Goal: Navigation & Orientation: Find specific page/section

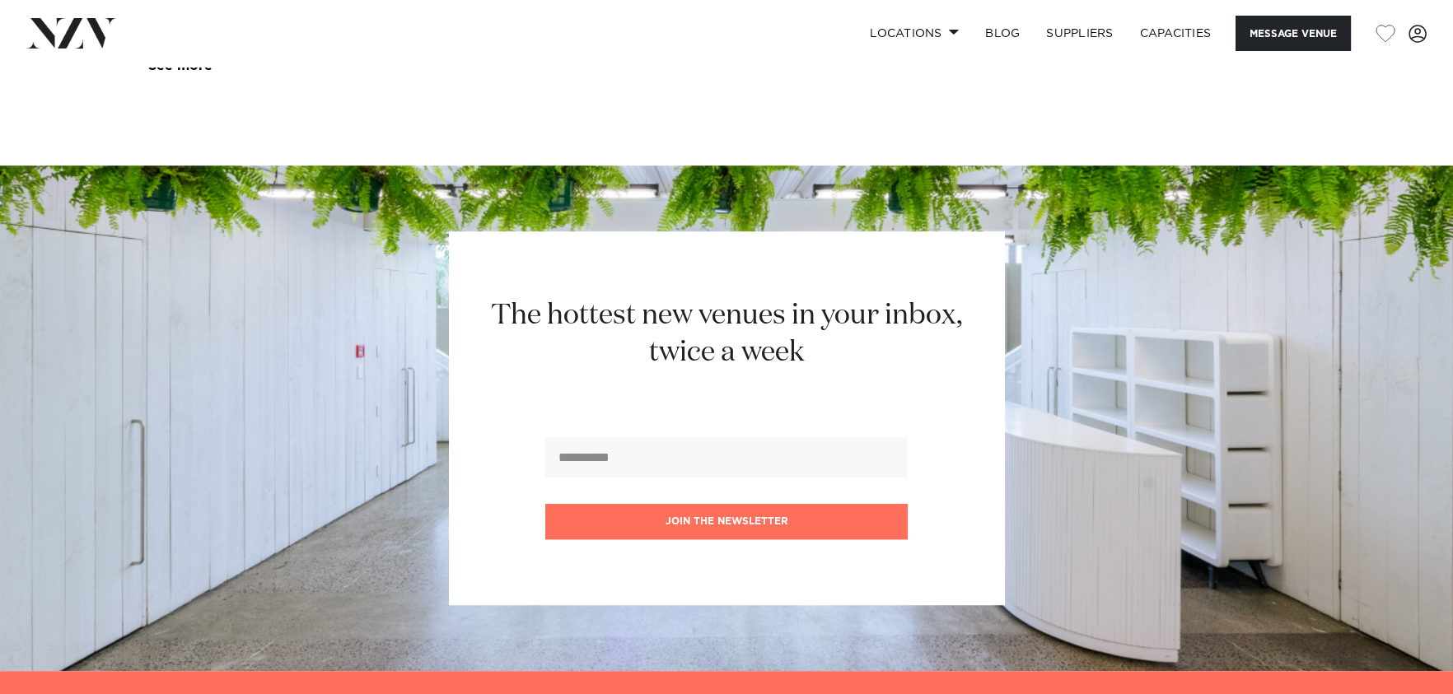
scroll to position [3095, 0]
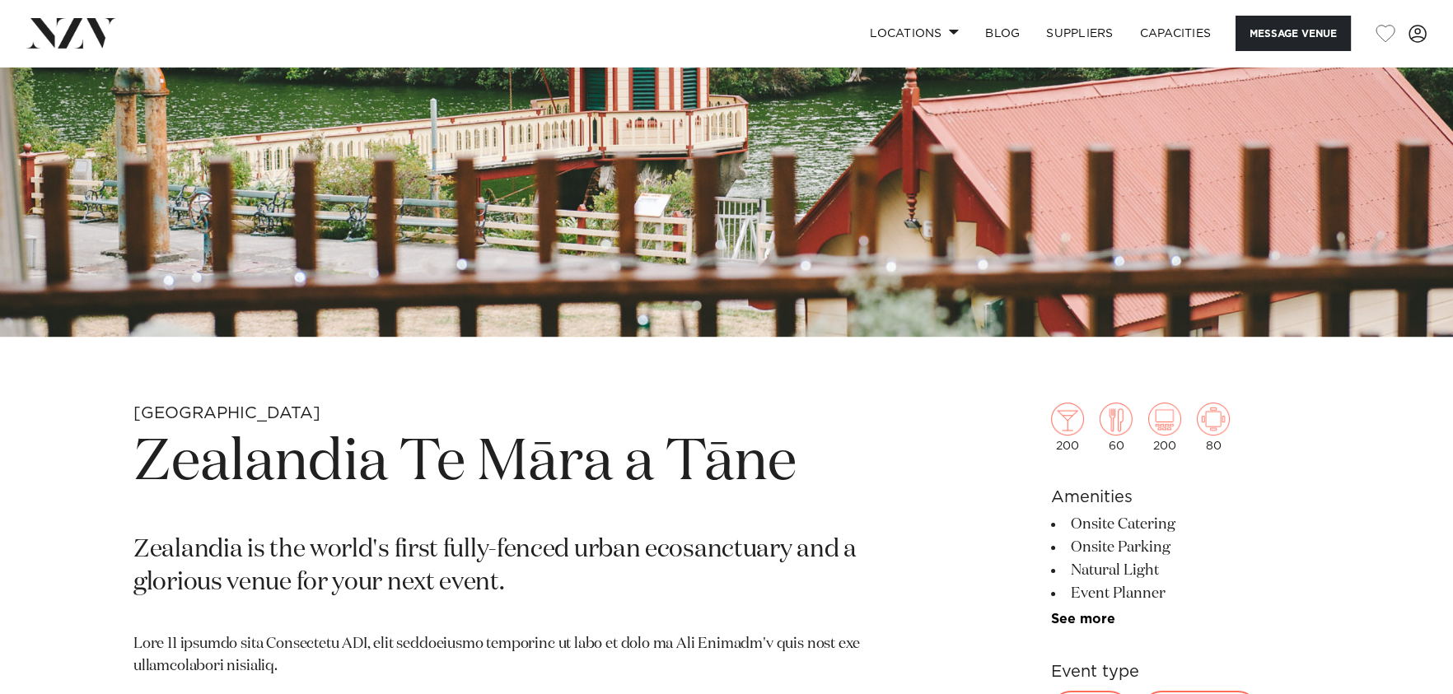
scroll to position [740, 0]
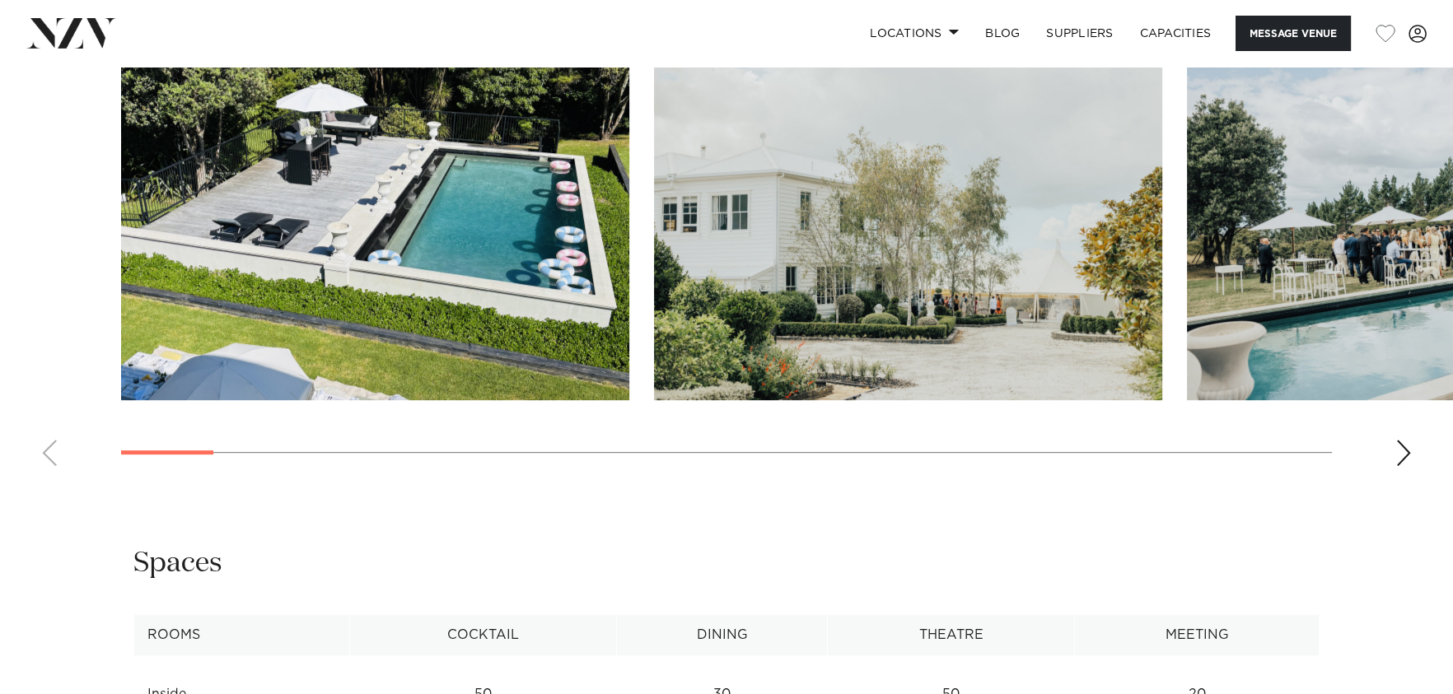
scroll to position [1812, 0]
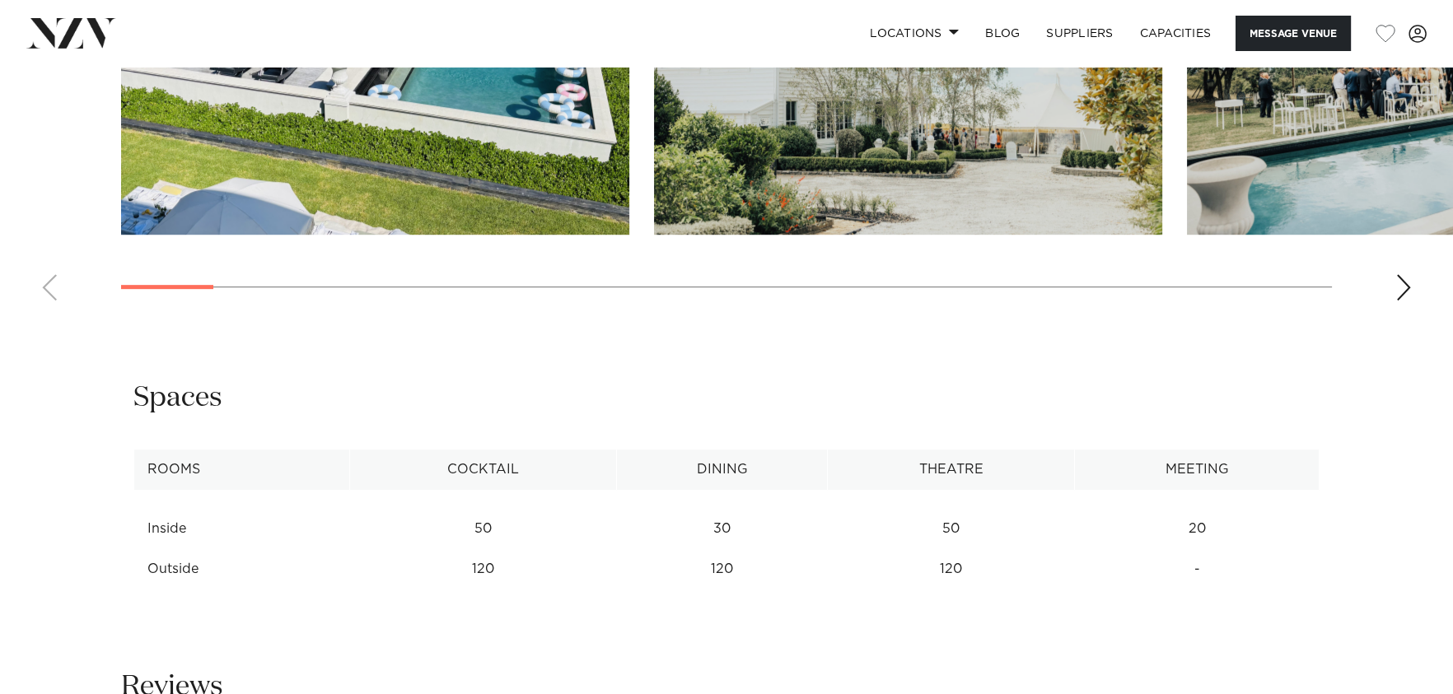
click at [1411, 292] on swiper-container at bounding box center [726, 88] width 1453 height 452
click at [1407, 292] on div "Next slide" at bounding box center [1403, 287] width 16 height 26
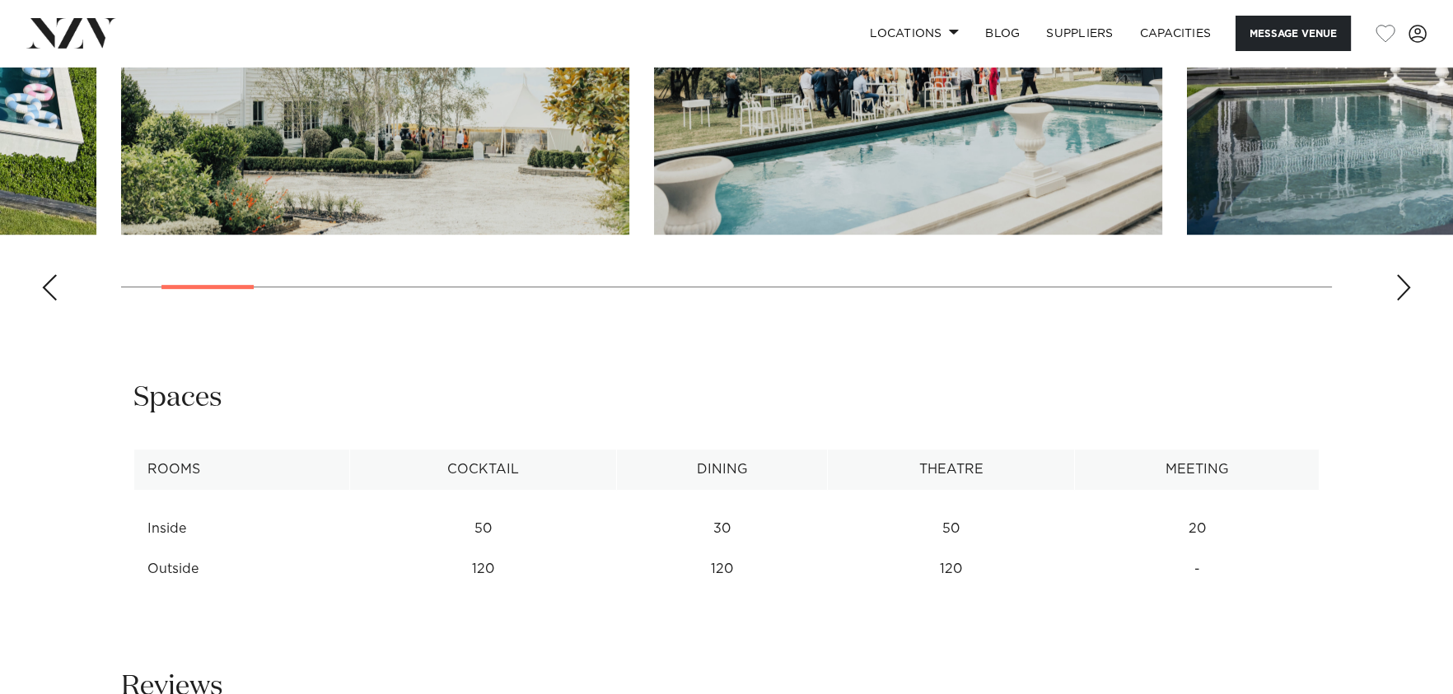
click at [1395, 292] on div "Next slide" at bounding box center [1403, 287] width 16 height 26
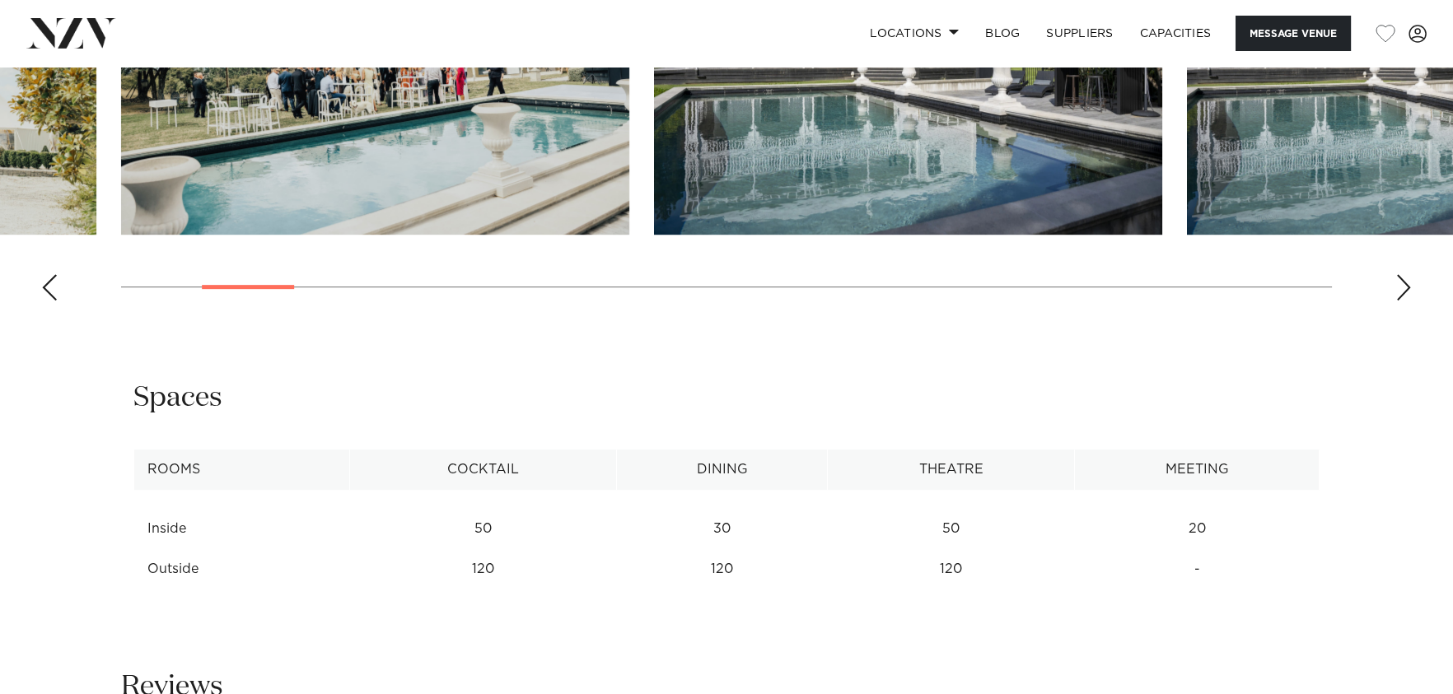
scroll to position [1564, 0]
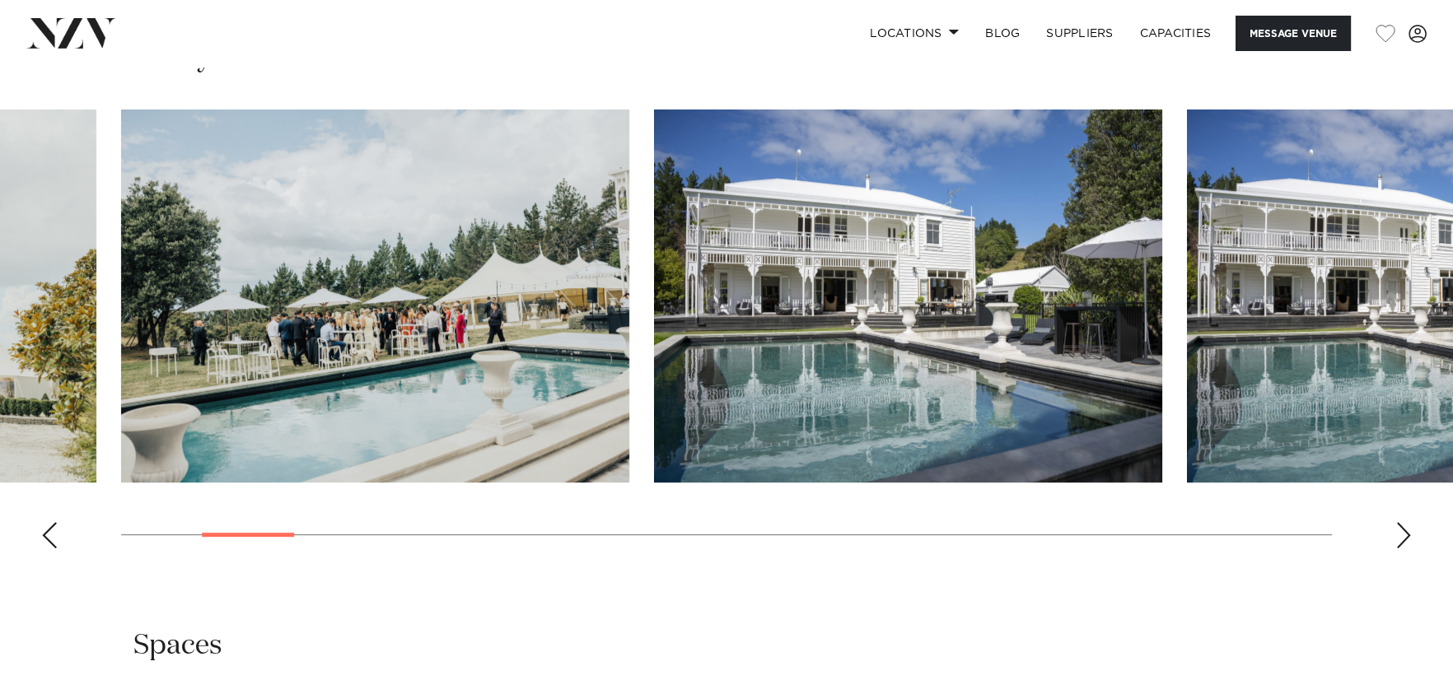
click at [1407, 533] on div "Next slide" at bounding box center [1403, 535] width 16 height 26
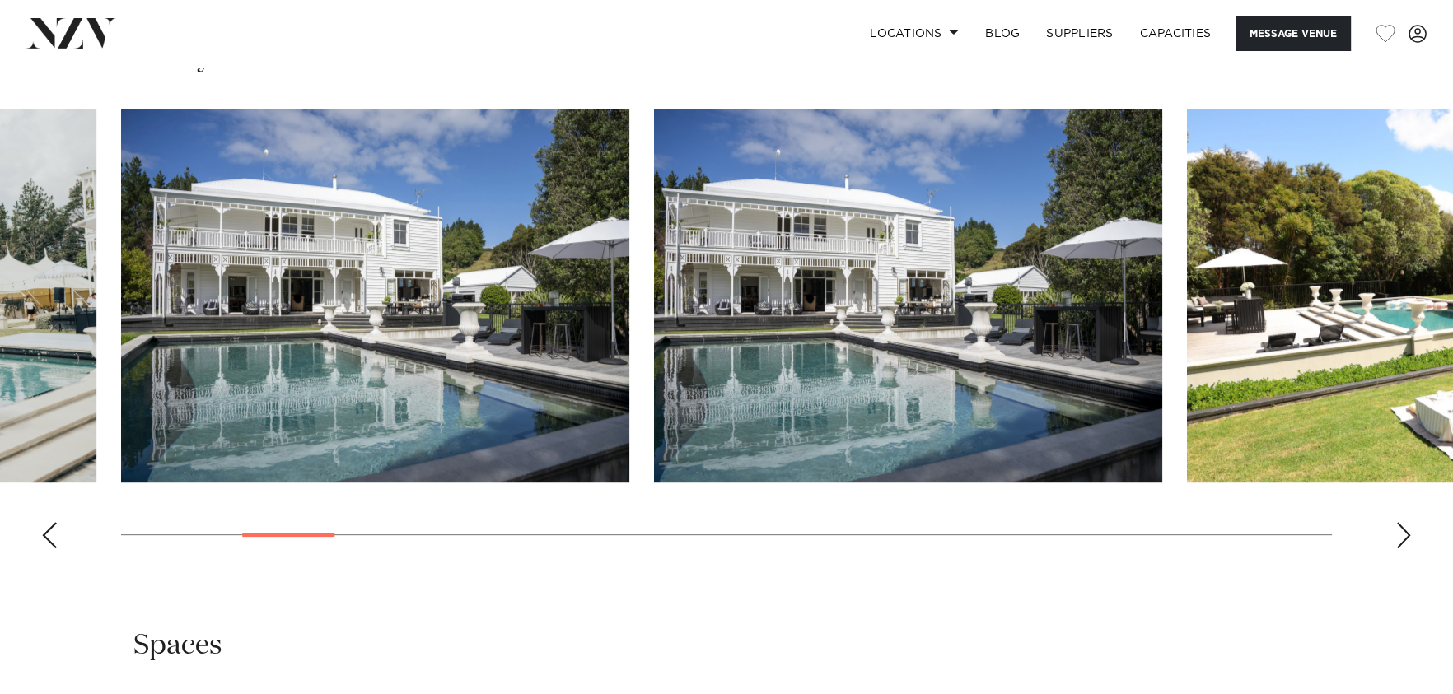
click at [1407, 532] on div "Next slide" at bounding box center [1403, 535] width 16 height 26
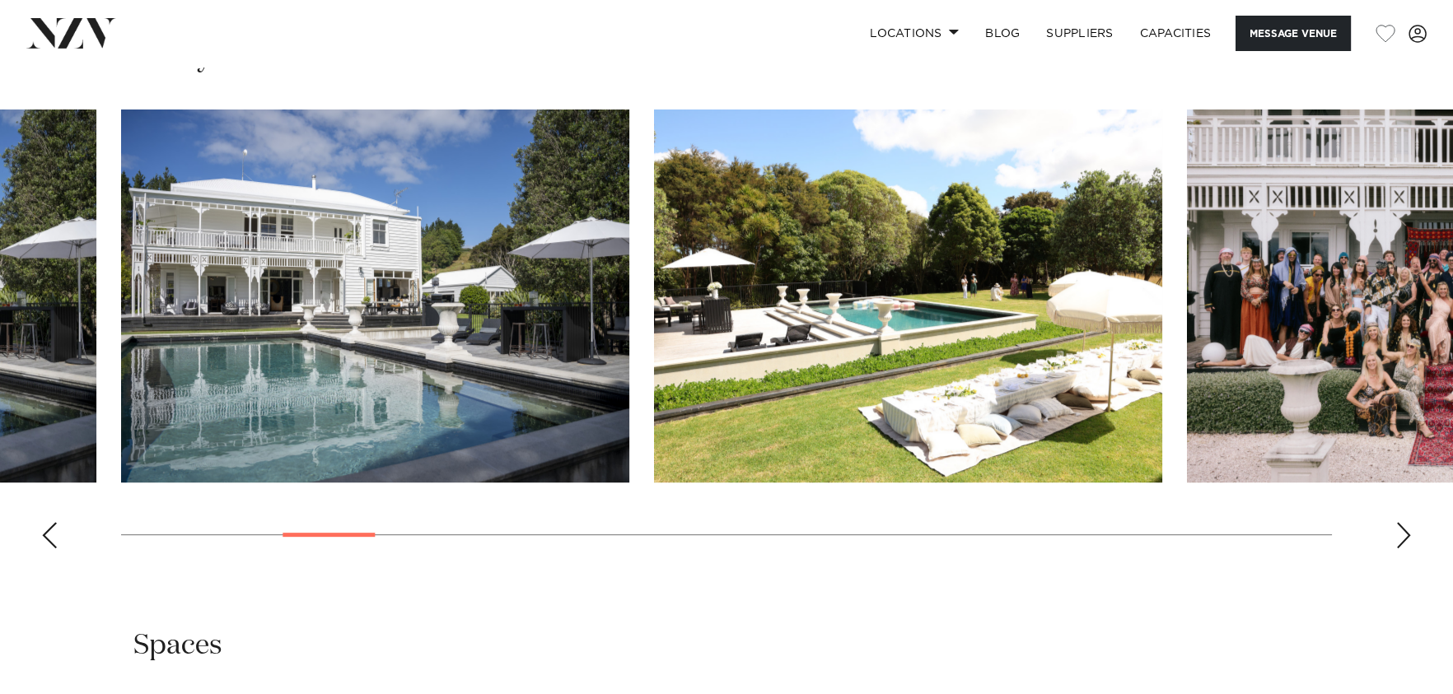
click at [1407, 532] on div "Next slide" at bounding box center [1403, 535] width 16 height 26
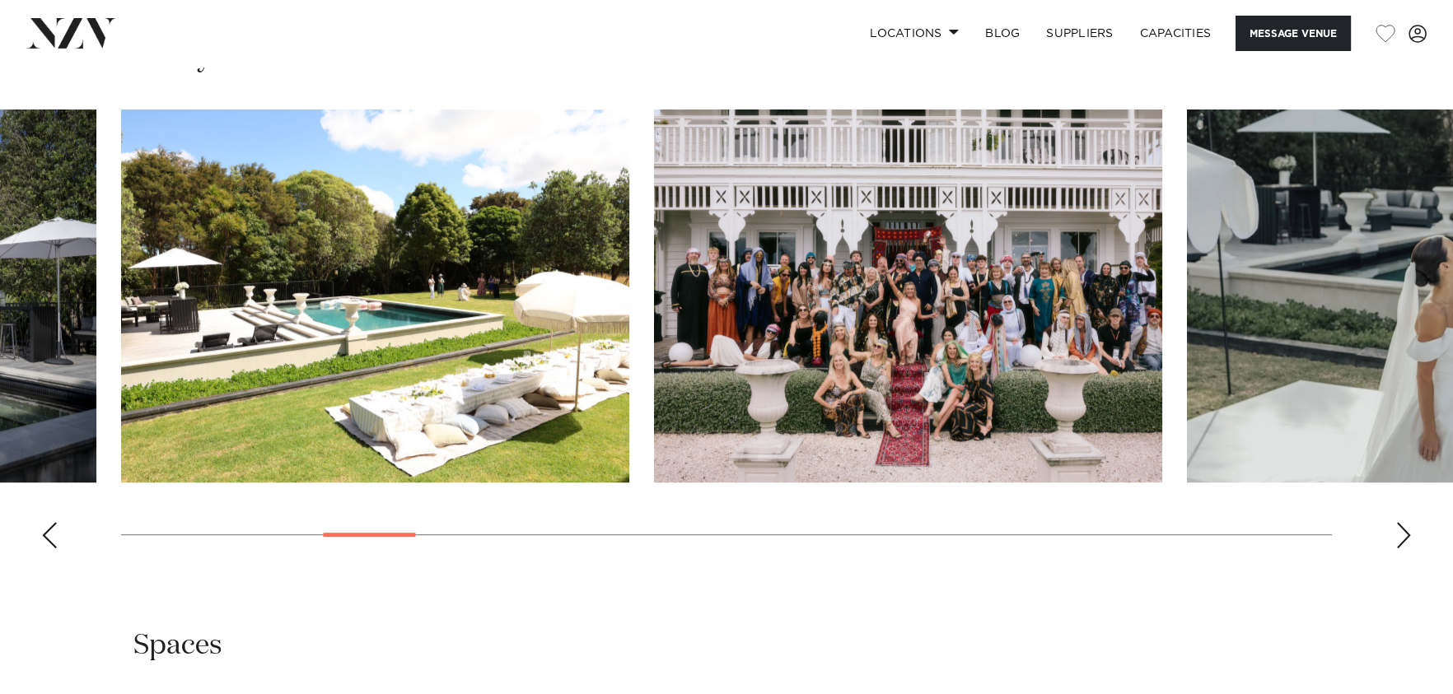
click at [1407, 532] on div "Next slide" at bounding box center [1403, 535] width 16 height 26
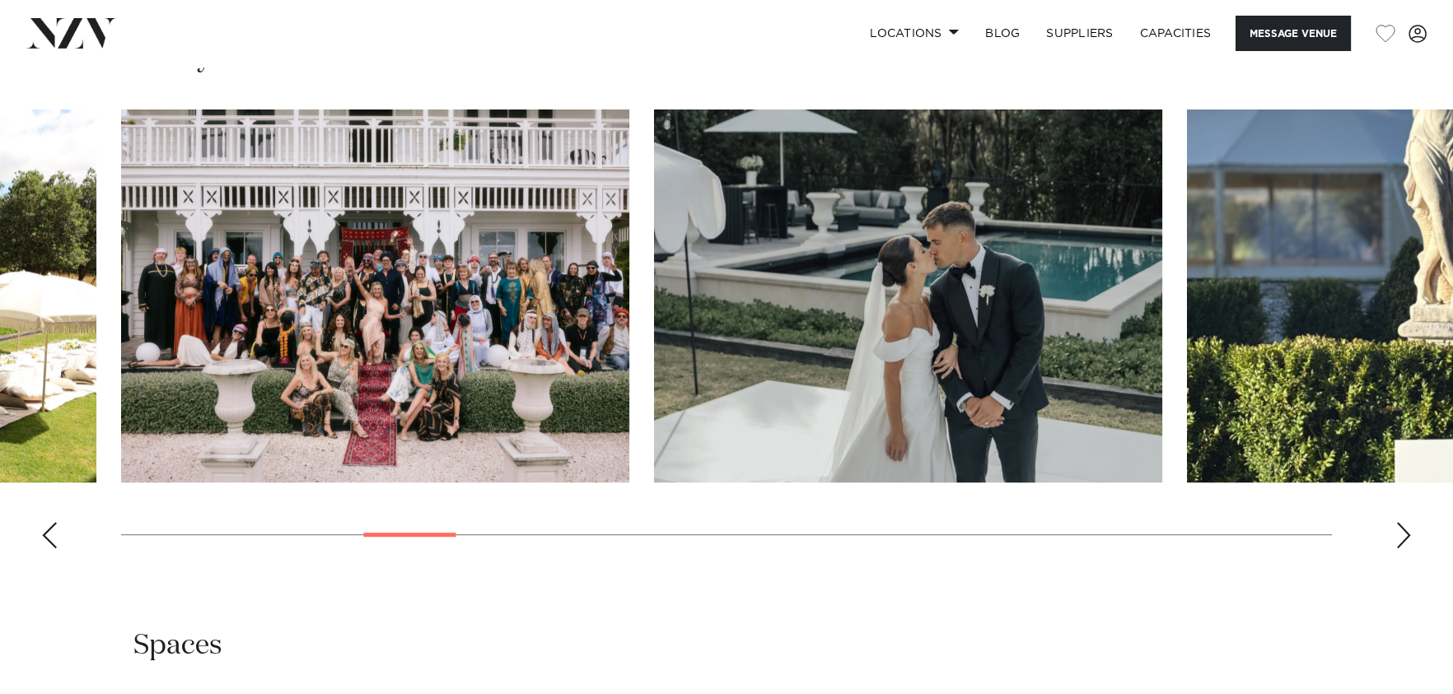
click at [1407, 532] on div "Next slide" at bounding box center [1403, 535] width 16 height 26
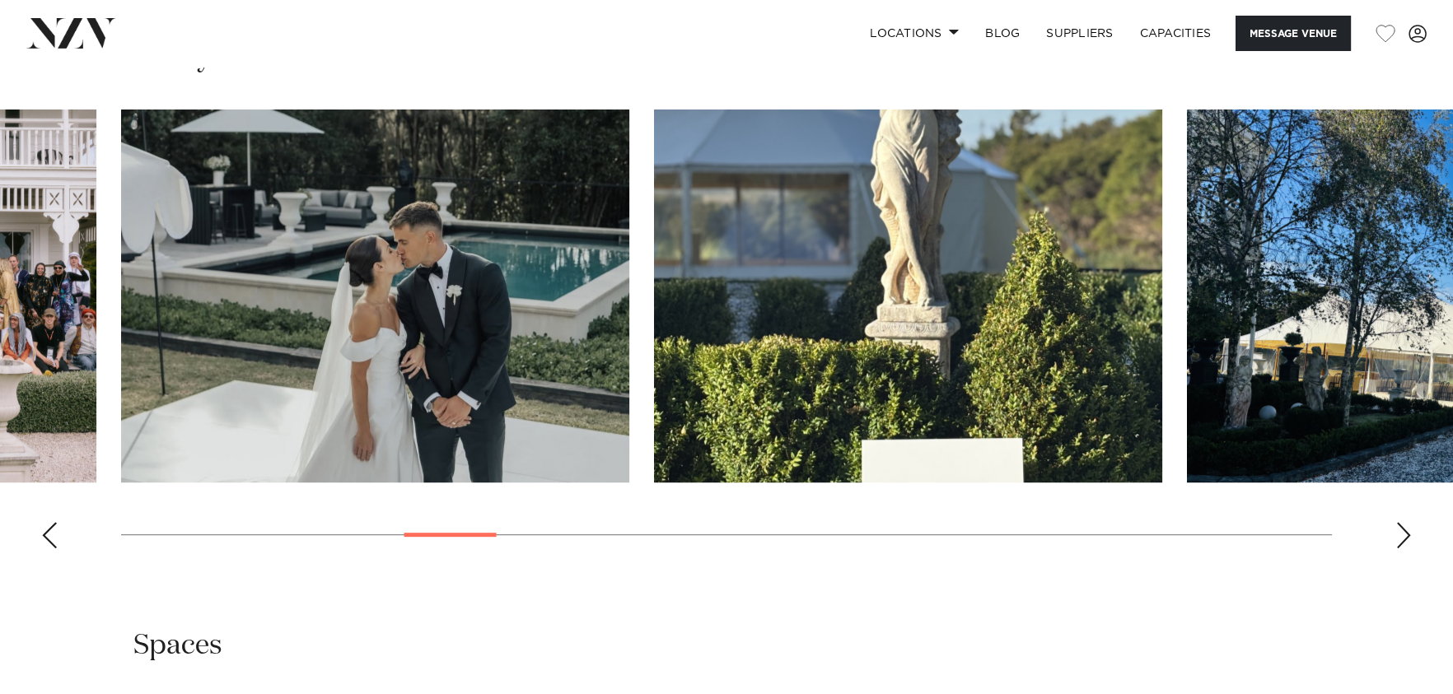
click at [1407, 532] on div "Next slide" at bounding box center [1403, 535] width 16 height 26
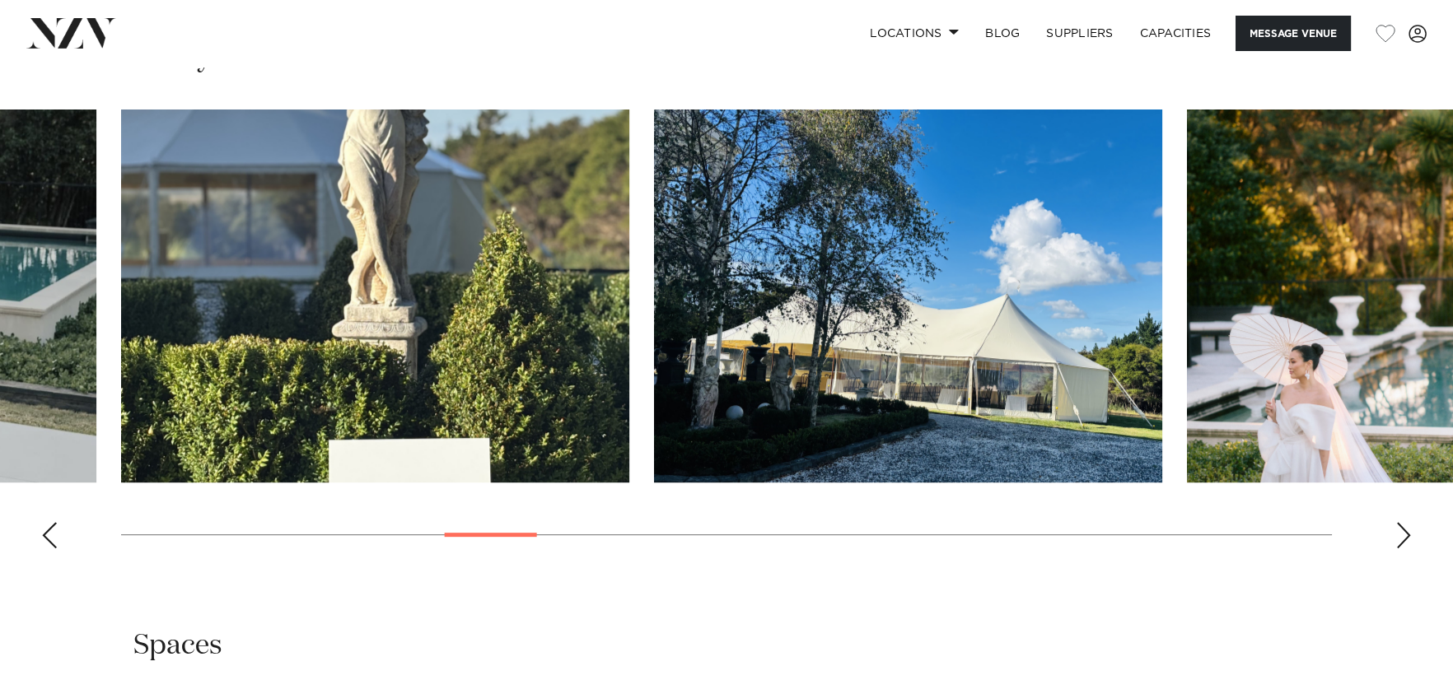
click at [1407, 532] on div "Next slide" at bounding box center [1403, 535] width 16 height 26
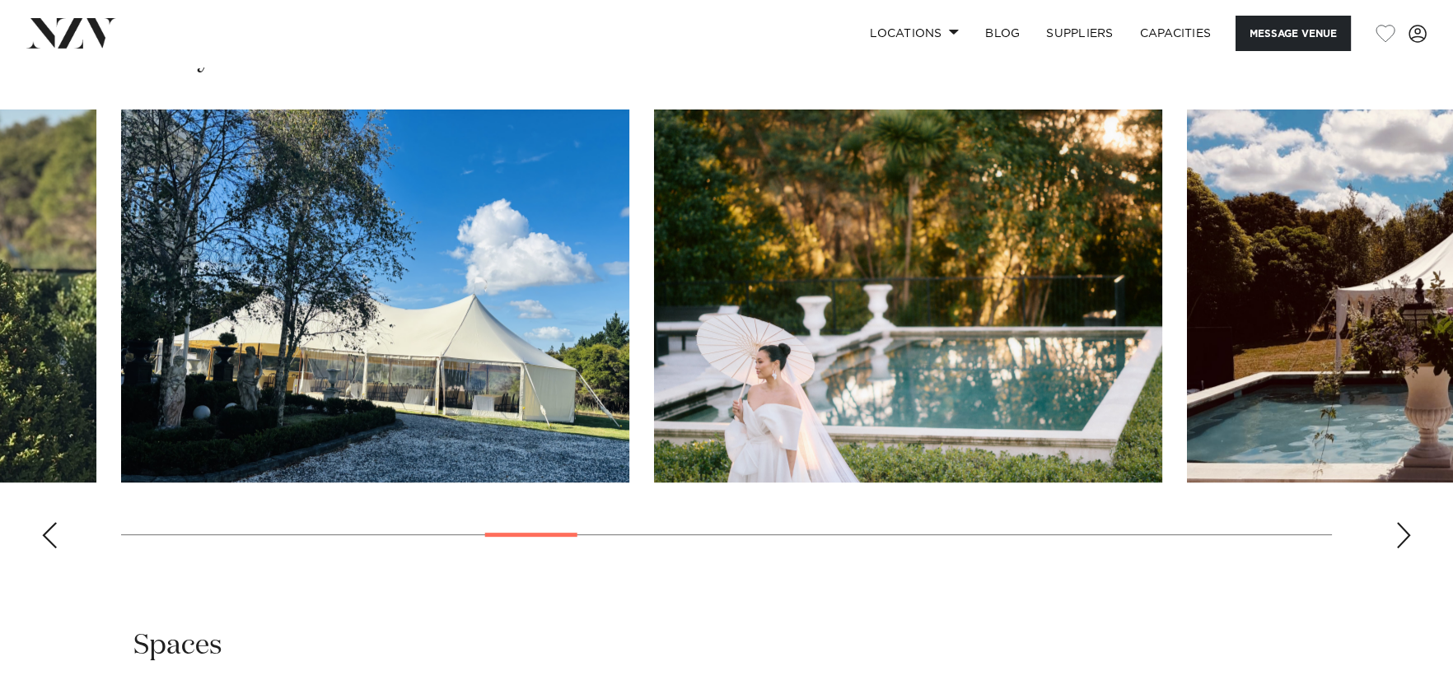
click at [1407, 532] on div "Next slide" at bounding box center [1403, 535] width 16 height 26
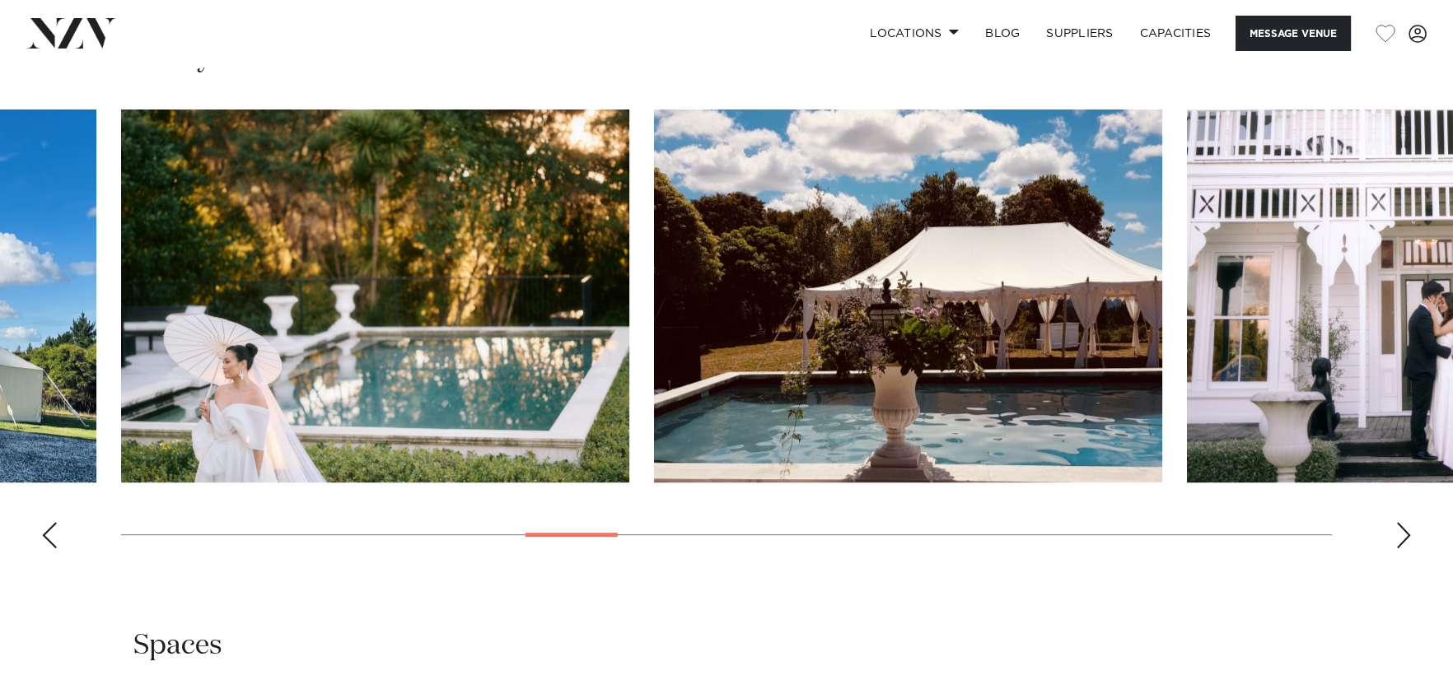
click at [1407, 532] on div "Next slide" at bounding box center [1403, 535] width 16 height 26
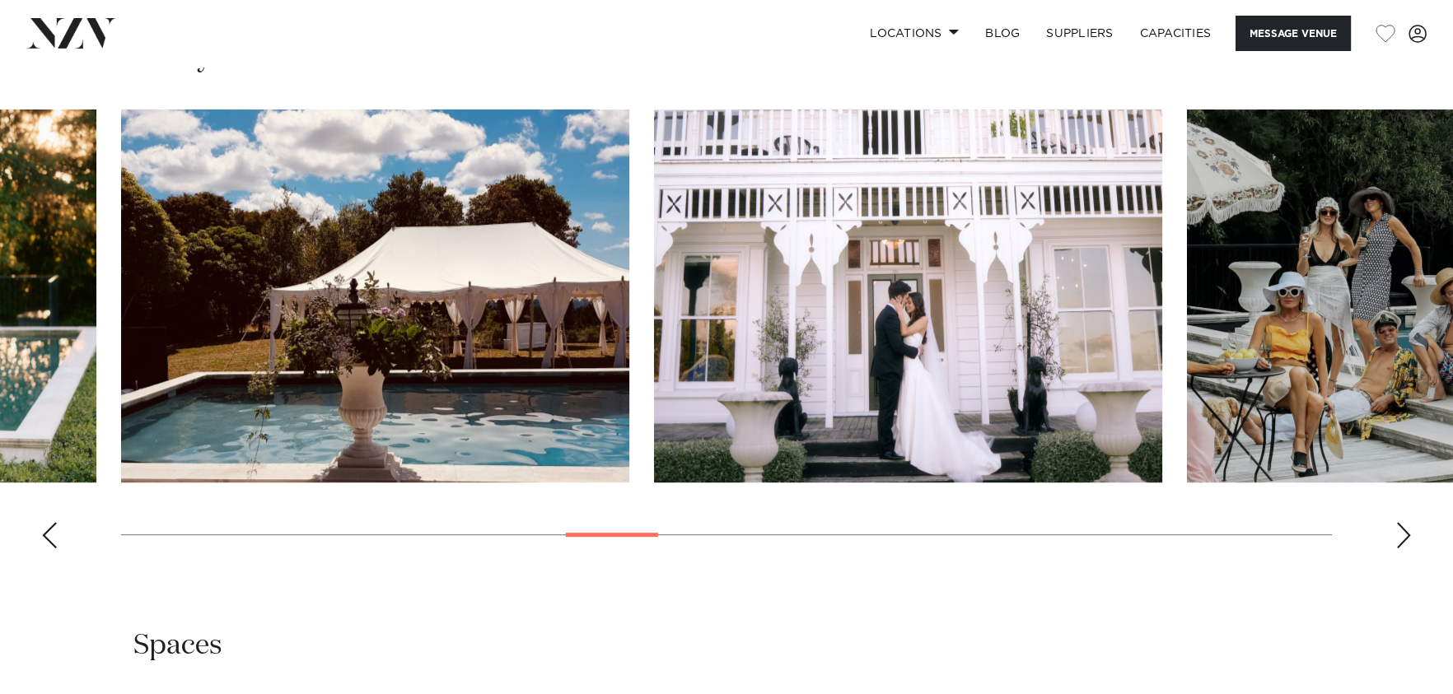
click at [1407, 530] on div "Next slide" at bounding box center [1403, 535] width 16 height 26
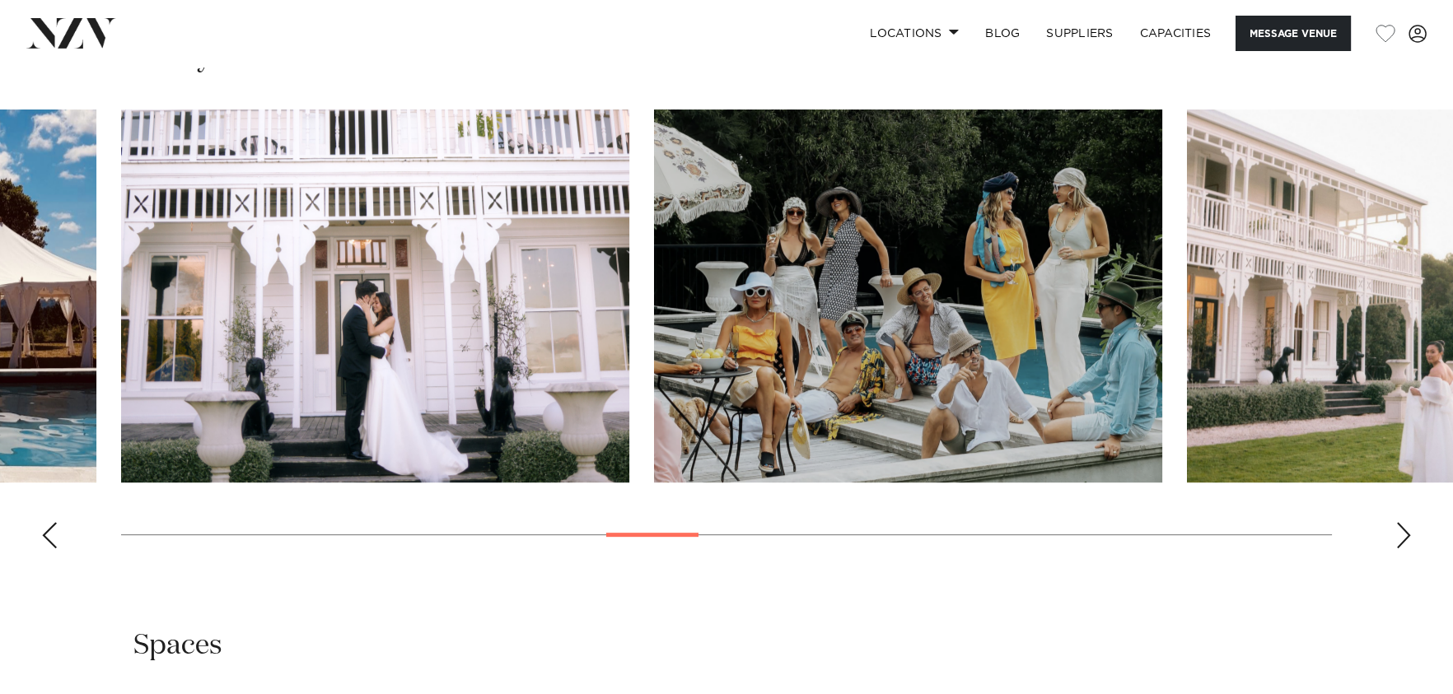
click at [1406, 529] on div "Next slide" at bounding box center [1403, 535] width 16 height 26
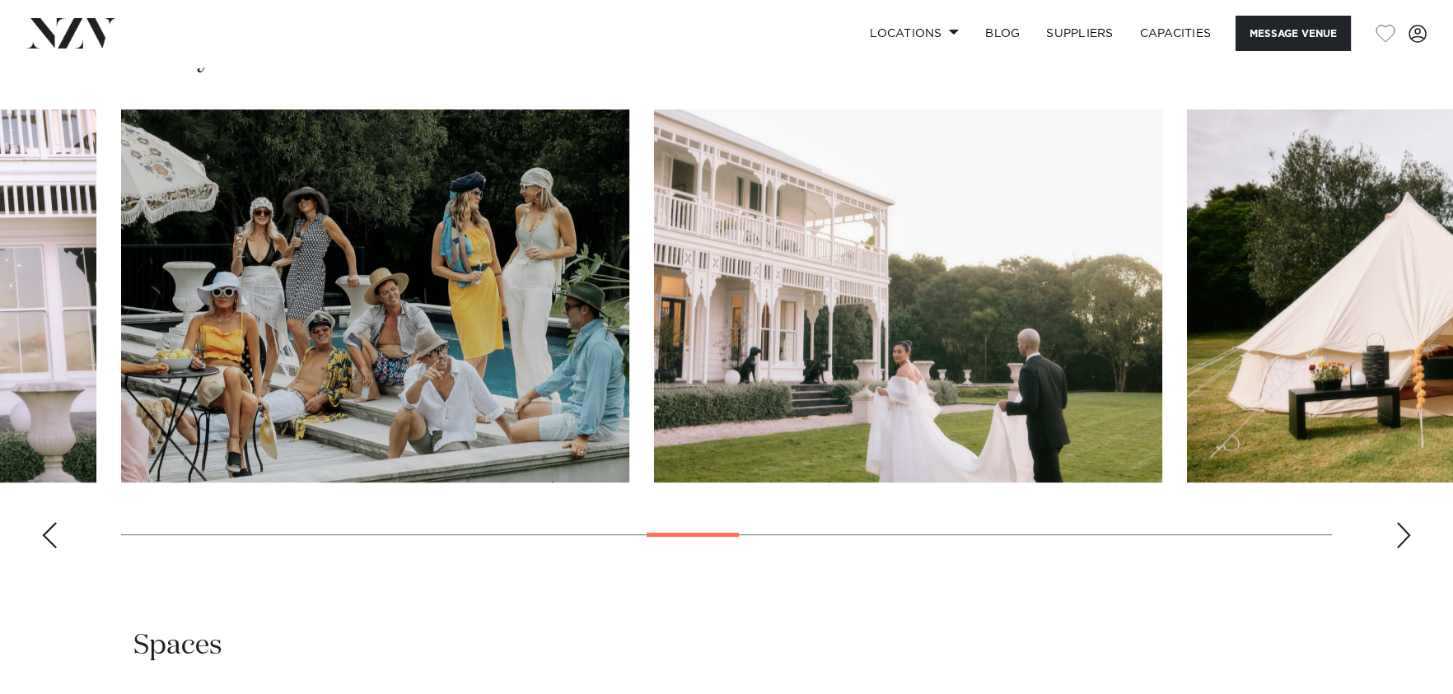
click at [1407, 527] on div "Next slide" at bounding box center [1403, 535] width 16 height 26
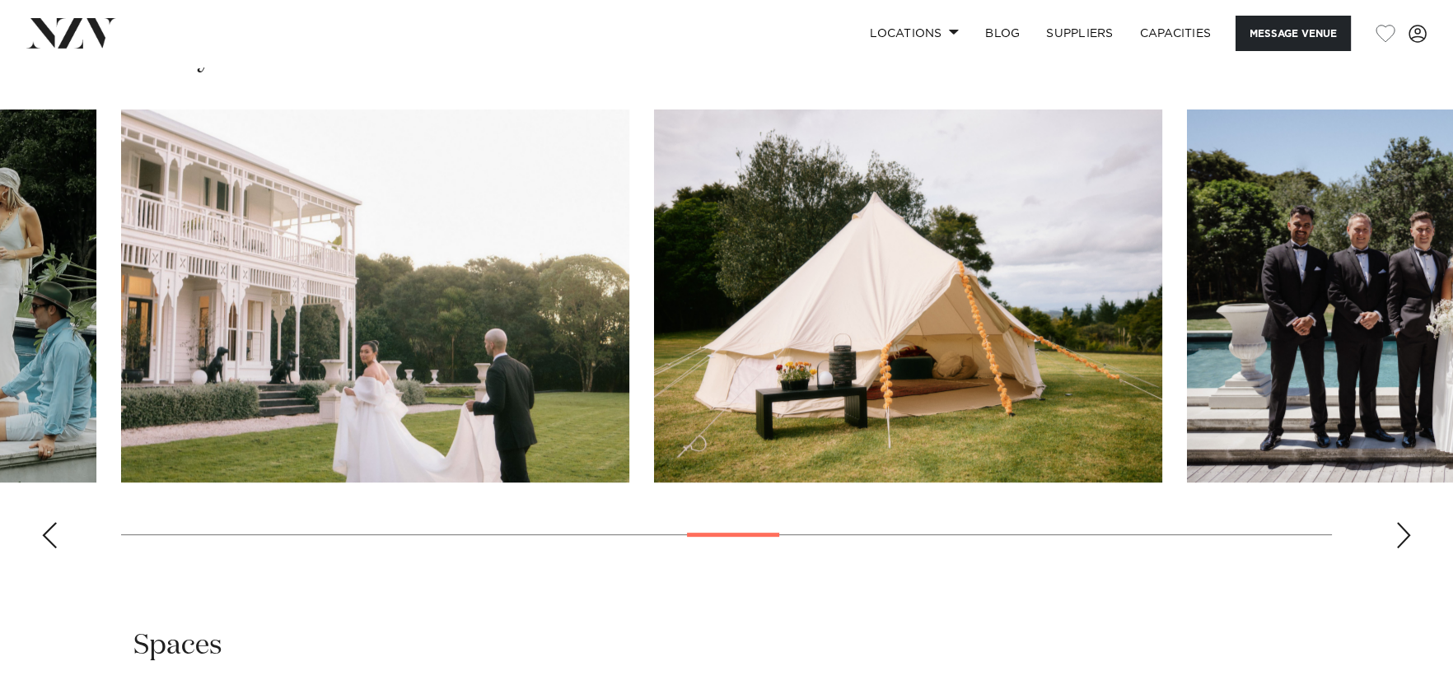
click at [1407, 527] on div "Next slide" at bounding box center [1403, 535] width 16 height 26
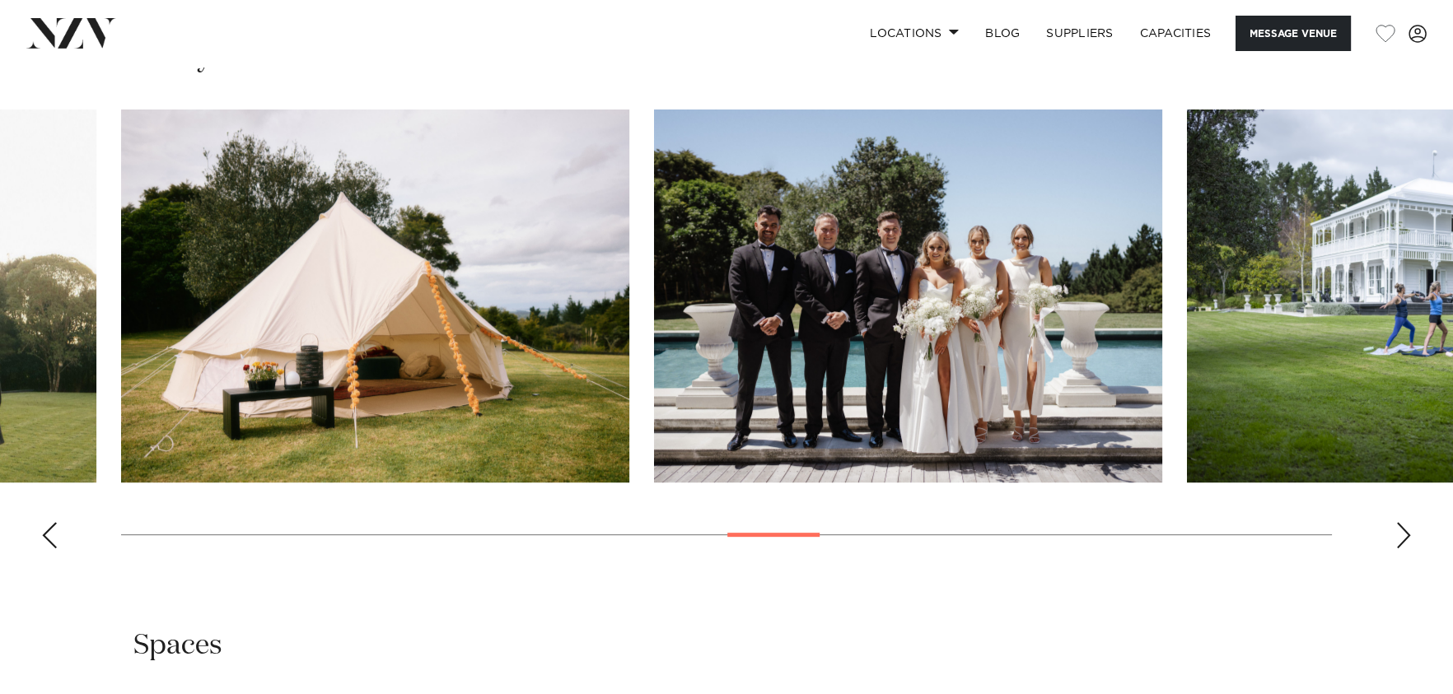
click at [1407, 527] on div "Next slide" at bounding box center [1403, 535] width 16 height 26
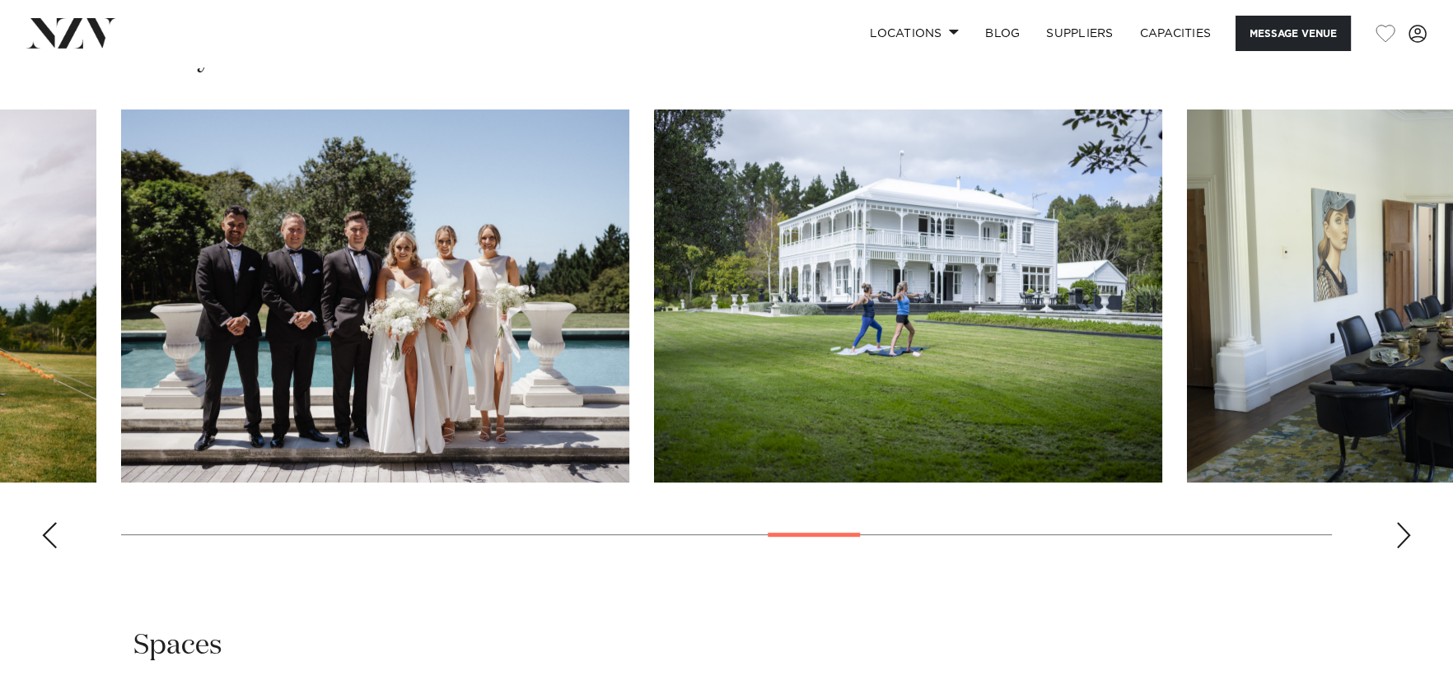
click at [1407, 527] on div "Next slide" at bounding box center [1403, 535] width 16 height 26
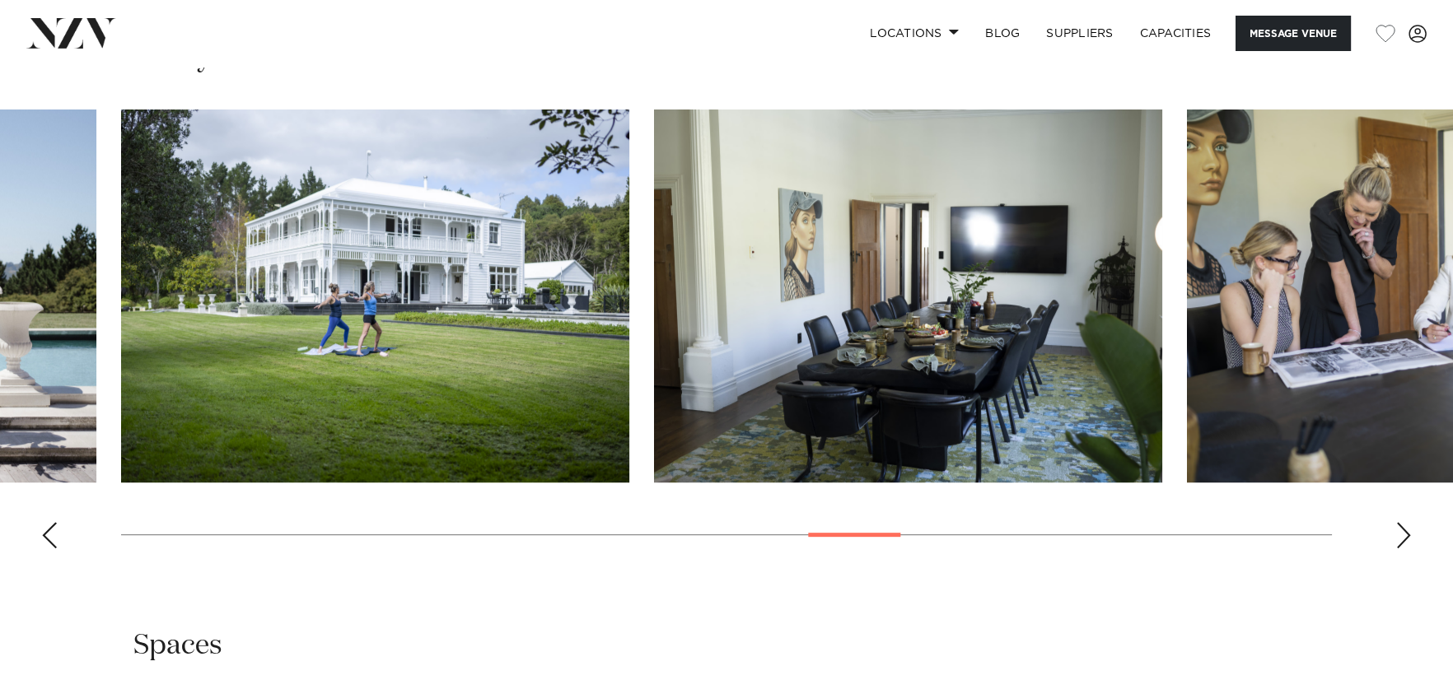
click at [1407, 527] on div "Next slide" at bounding box center [1403, 535] width 16 height 26
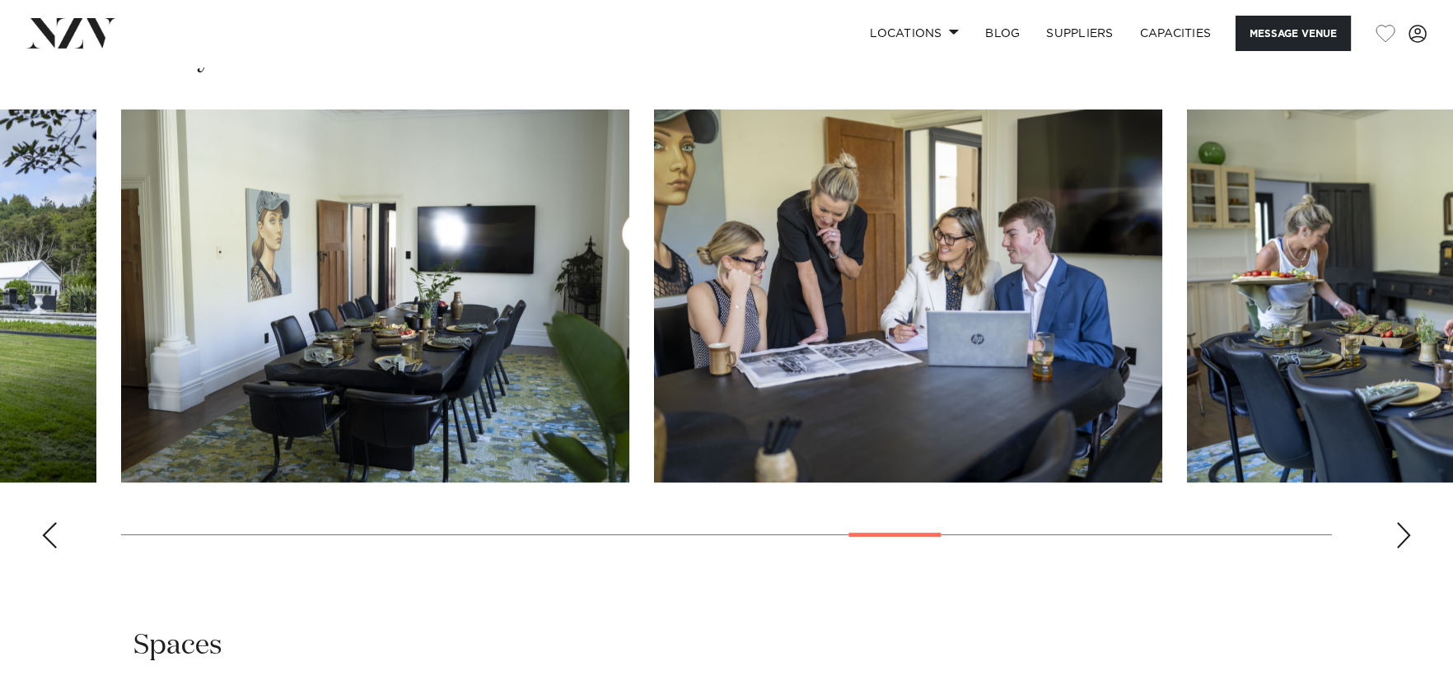
click at [1407, 527] on div "Next slide" at bounding box center [1403, 535] width 16 height 26
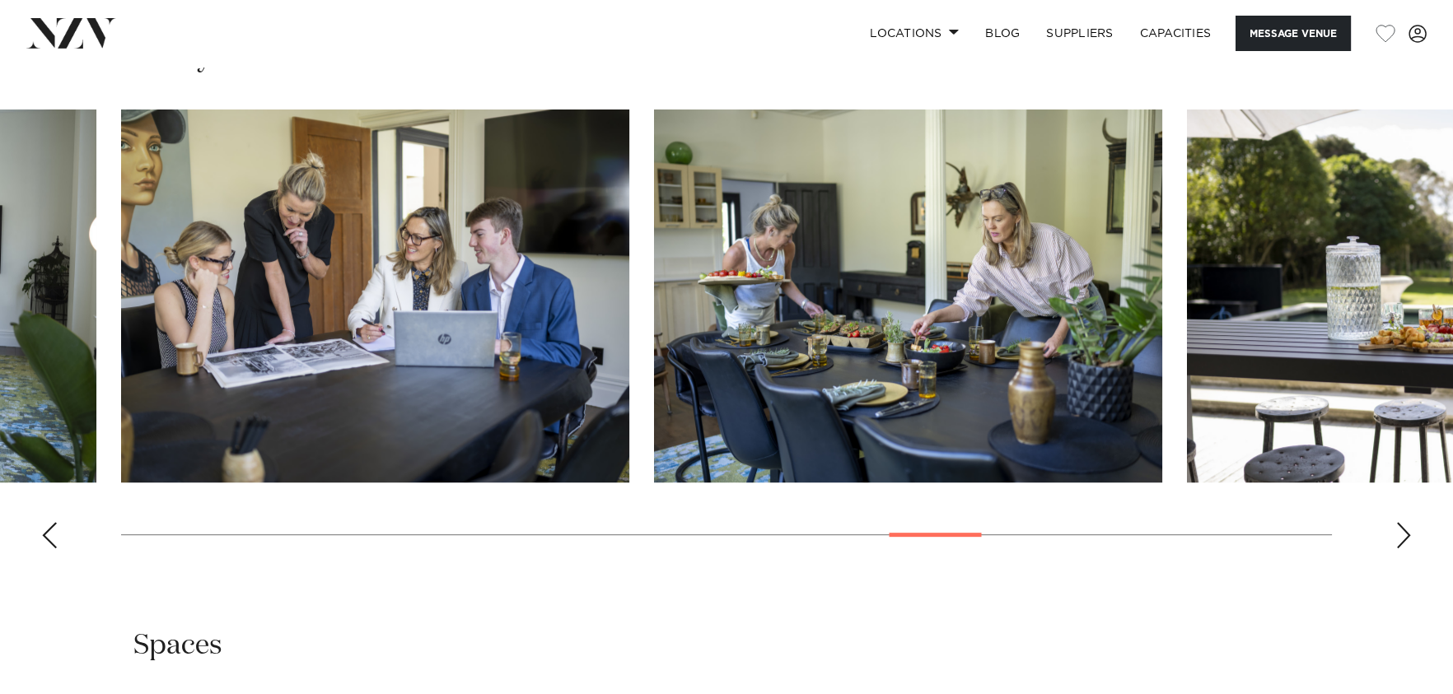
click at [1403, 522] on div "Next slide" at bounding box center [1403, 535] width 16 height 26
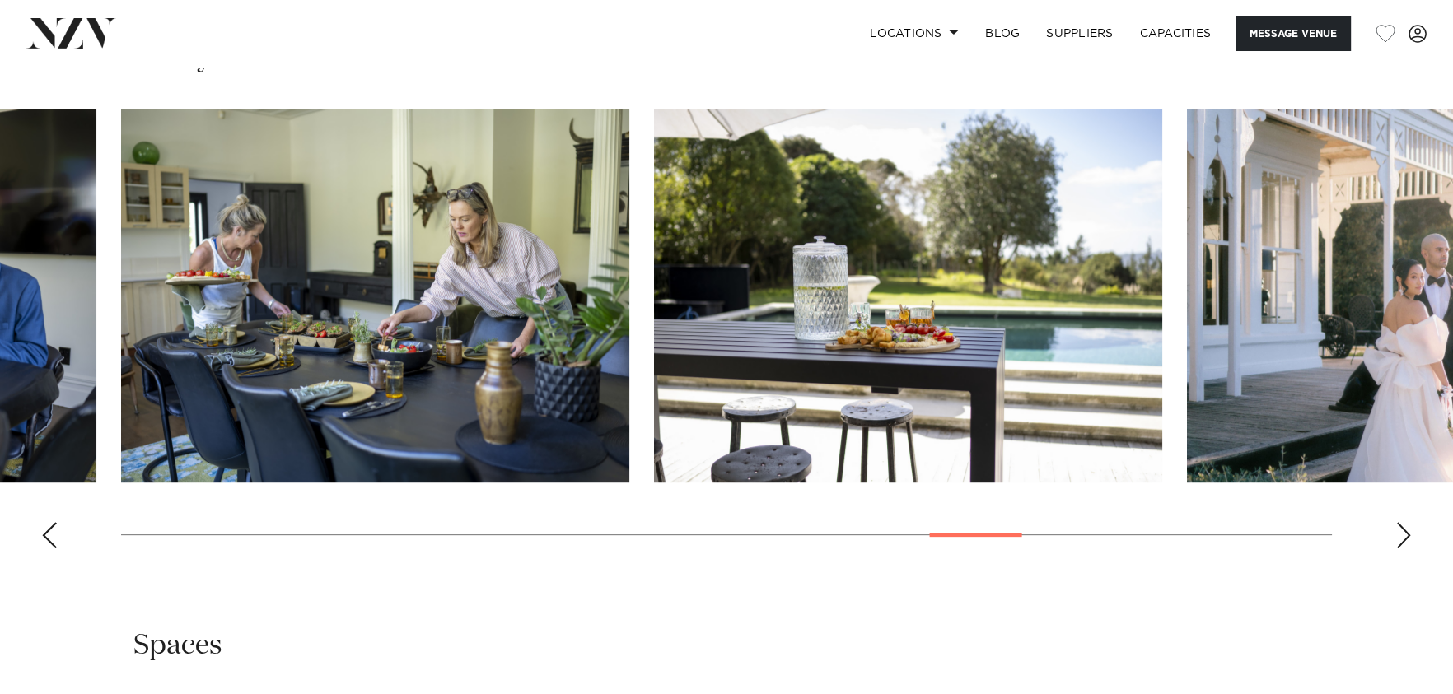
click at [1400, 529] on div "Next slide" at bounding box center [1403, 535] width 16 height 26
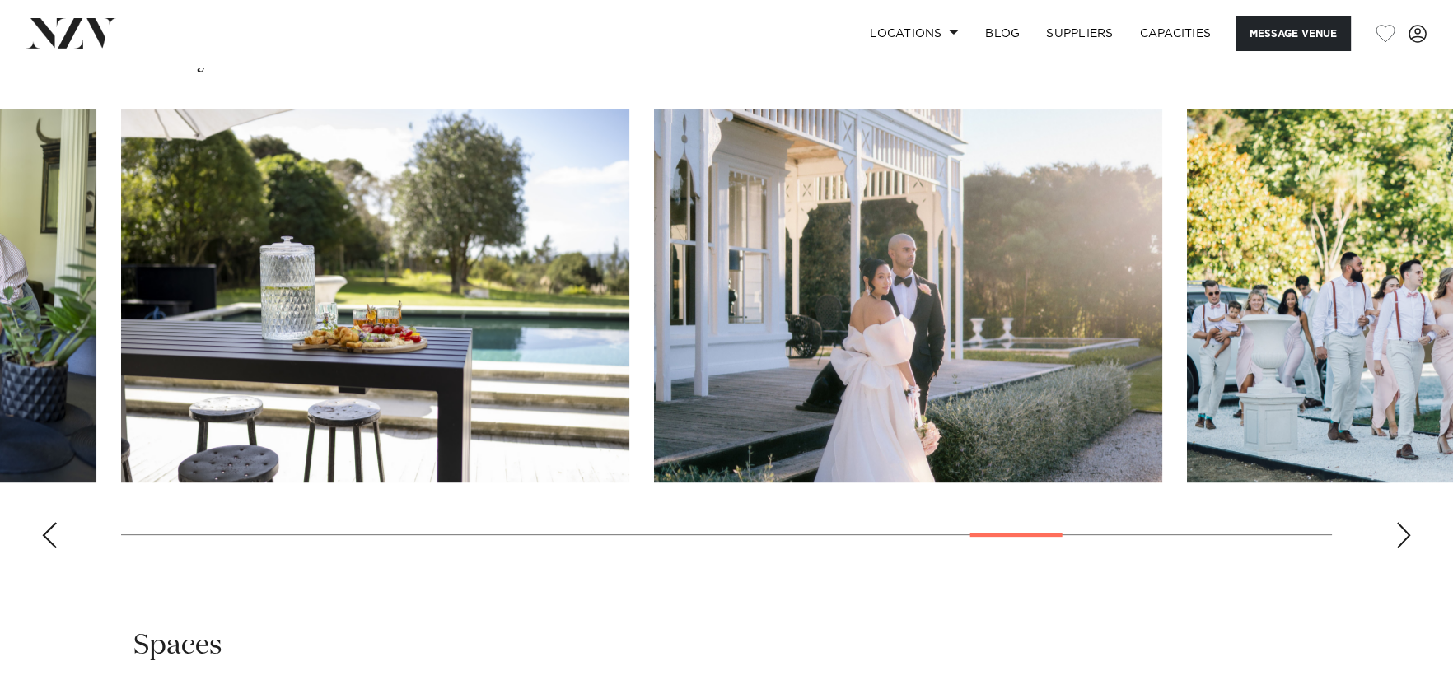
click at [1396, 529] on div "Next slide" at bounding box center [1403, 535] width 16 height 26
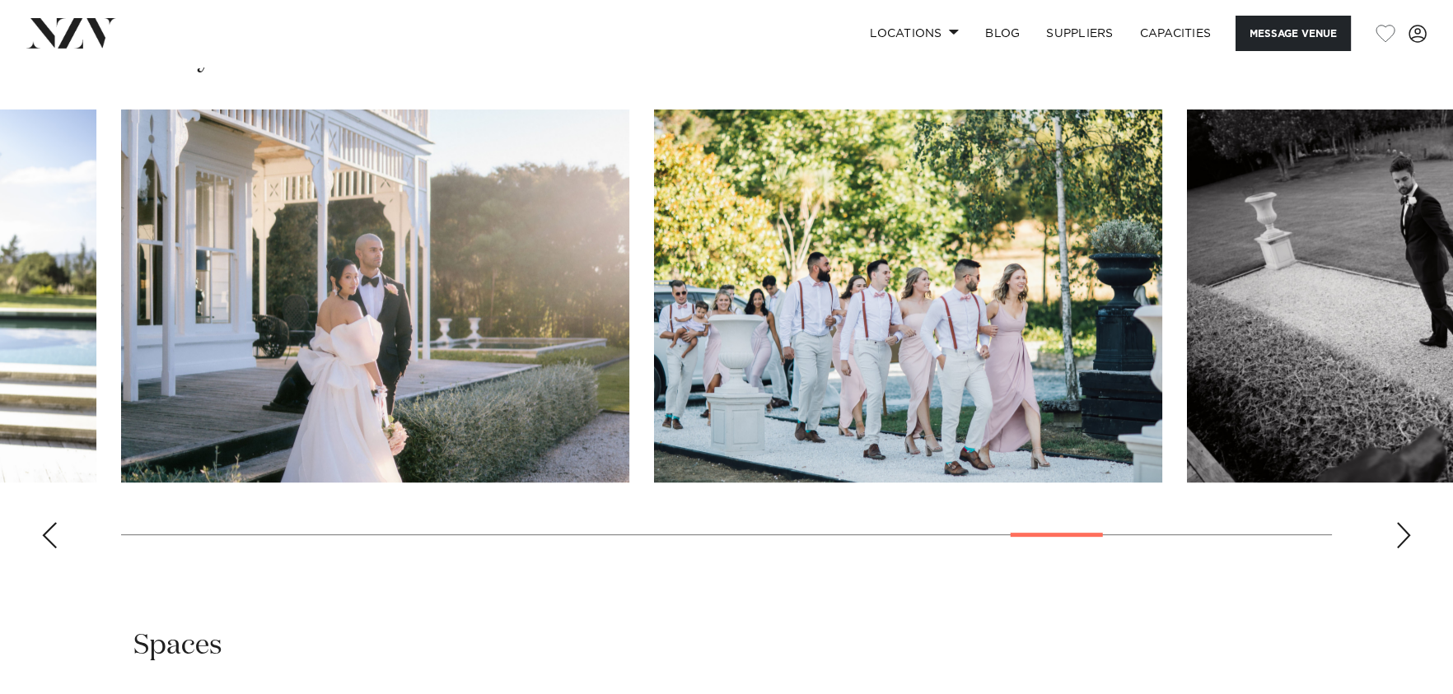
click at [1397, 529] on div "Next slide" at bounding box center [1403, 535] width 16 height 26
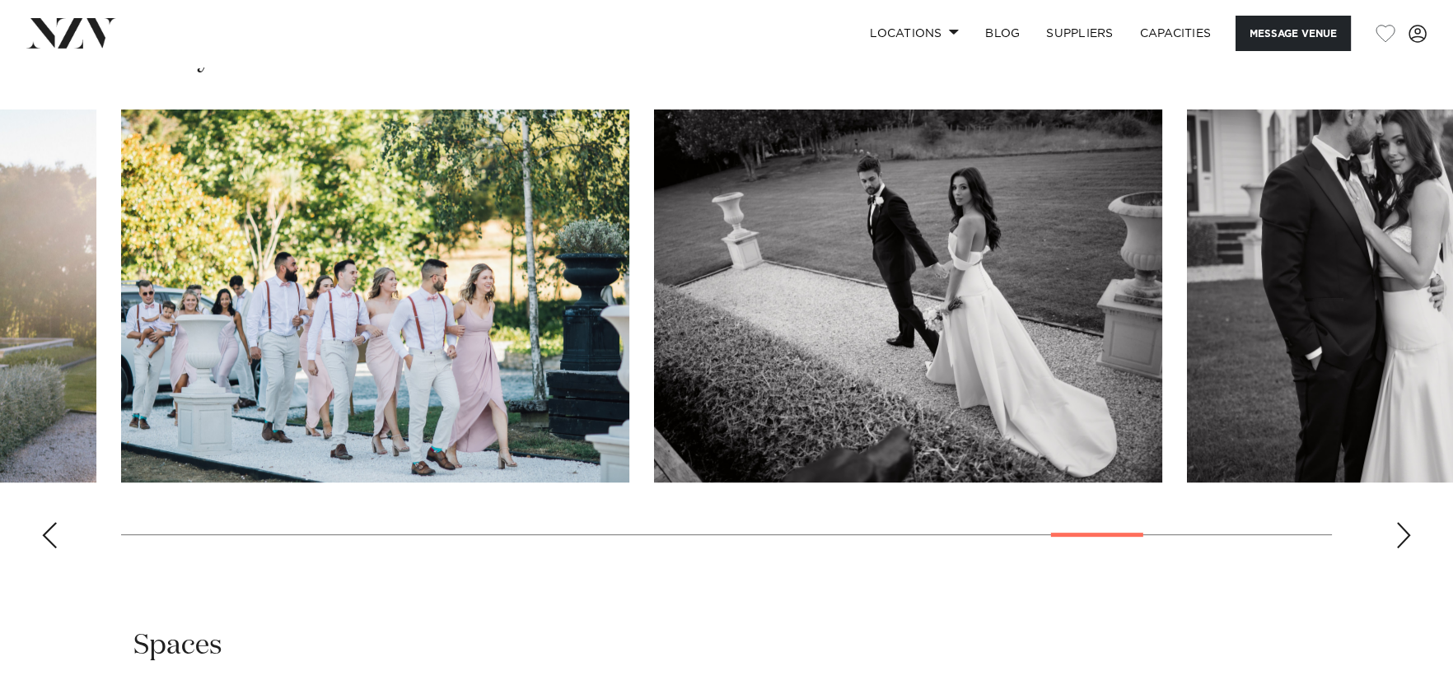
click at [1397, 529] on div "Next slide" at bounding box center [1403, 535] width 16 height 26
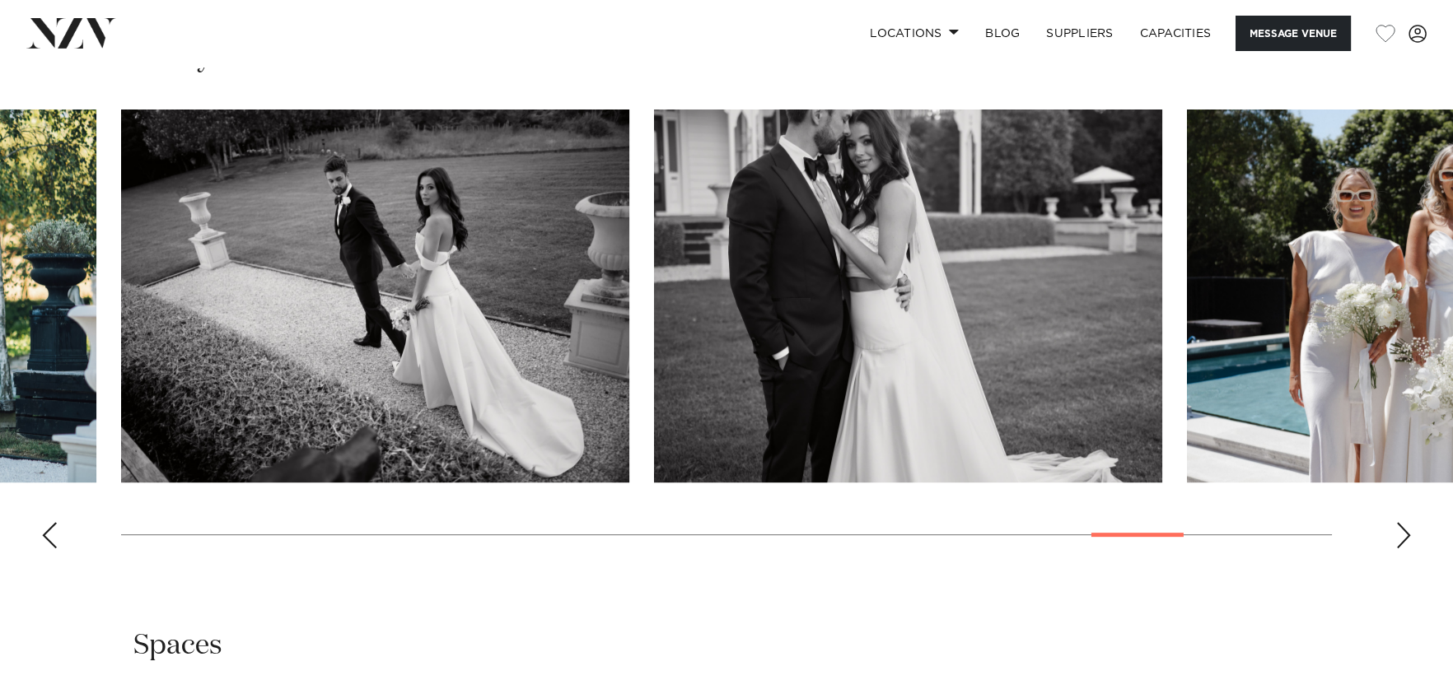
click at [1397, 529] on div "Next slide" at bounding box center [1403, 535] width 16 height 26
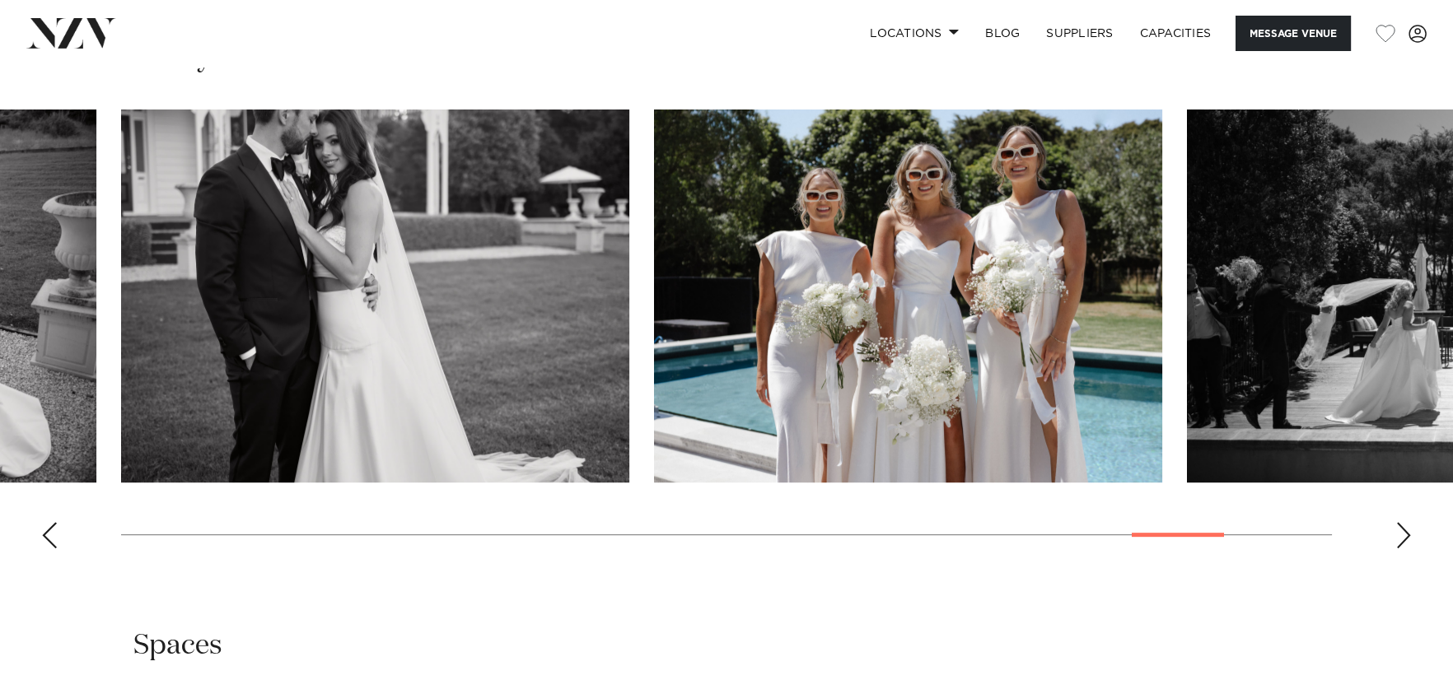
click at [1397, 529] on div "Next slide" at bounding box center [1403, 535] width 16 height 26
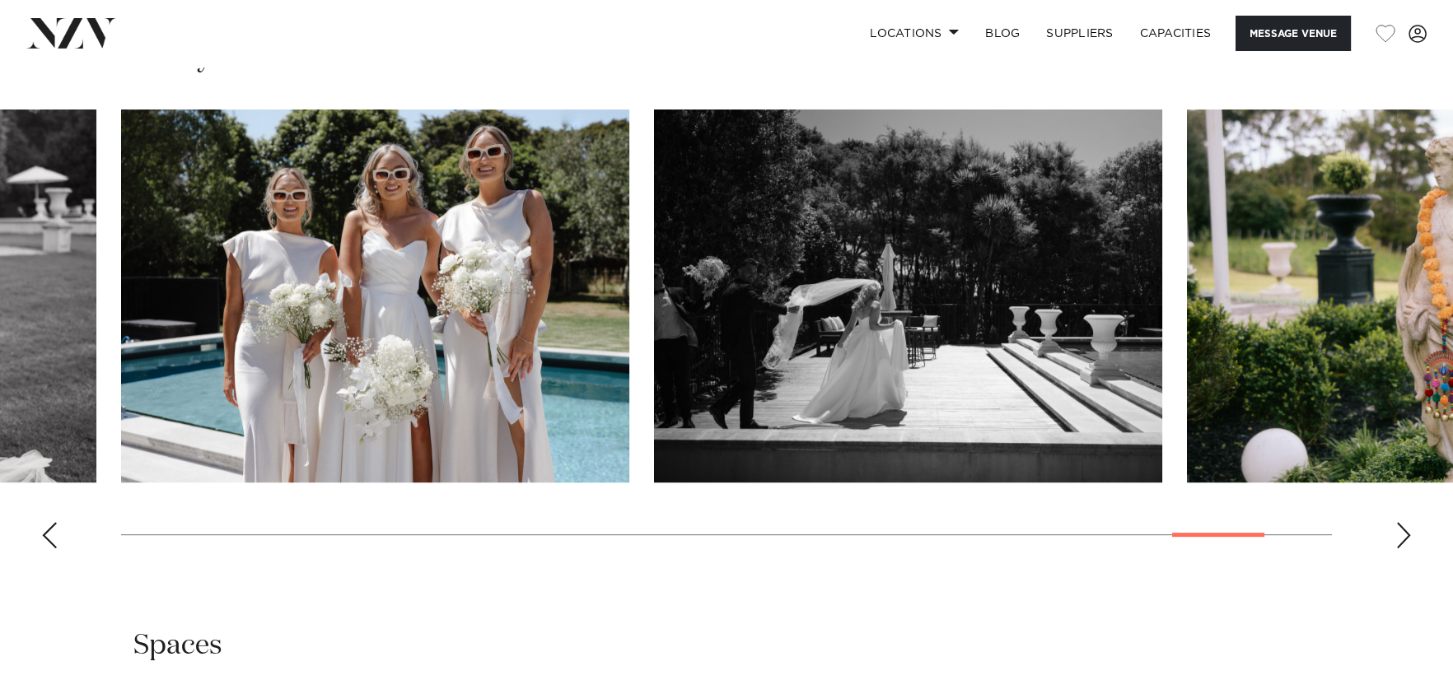
click at [1397, 529] on div "Next slide" at bounding box center [1403, 535] width 16 height 26
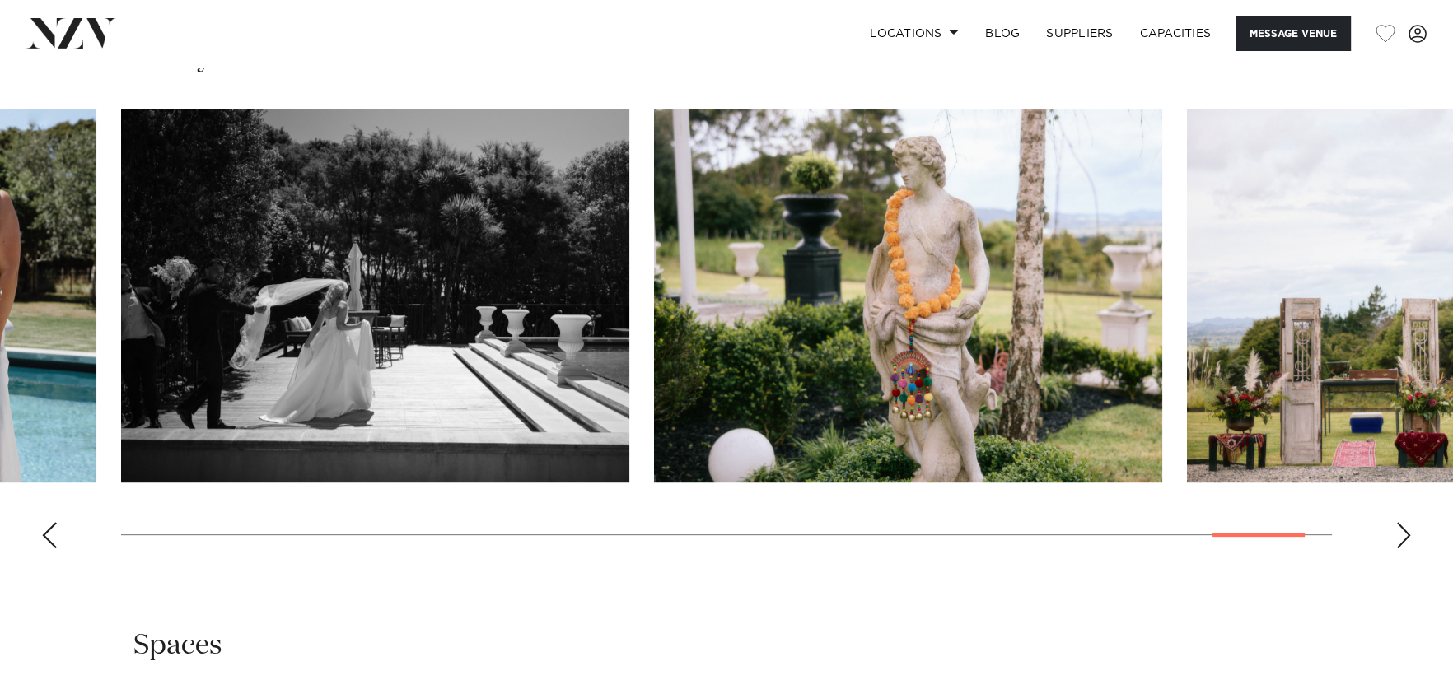
click at [1397, 529] on div "Next slide" at bounding box center [1403, 535] width 16 height 26
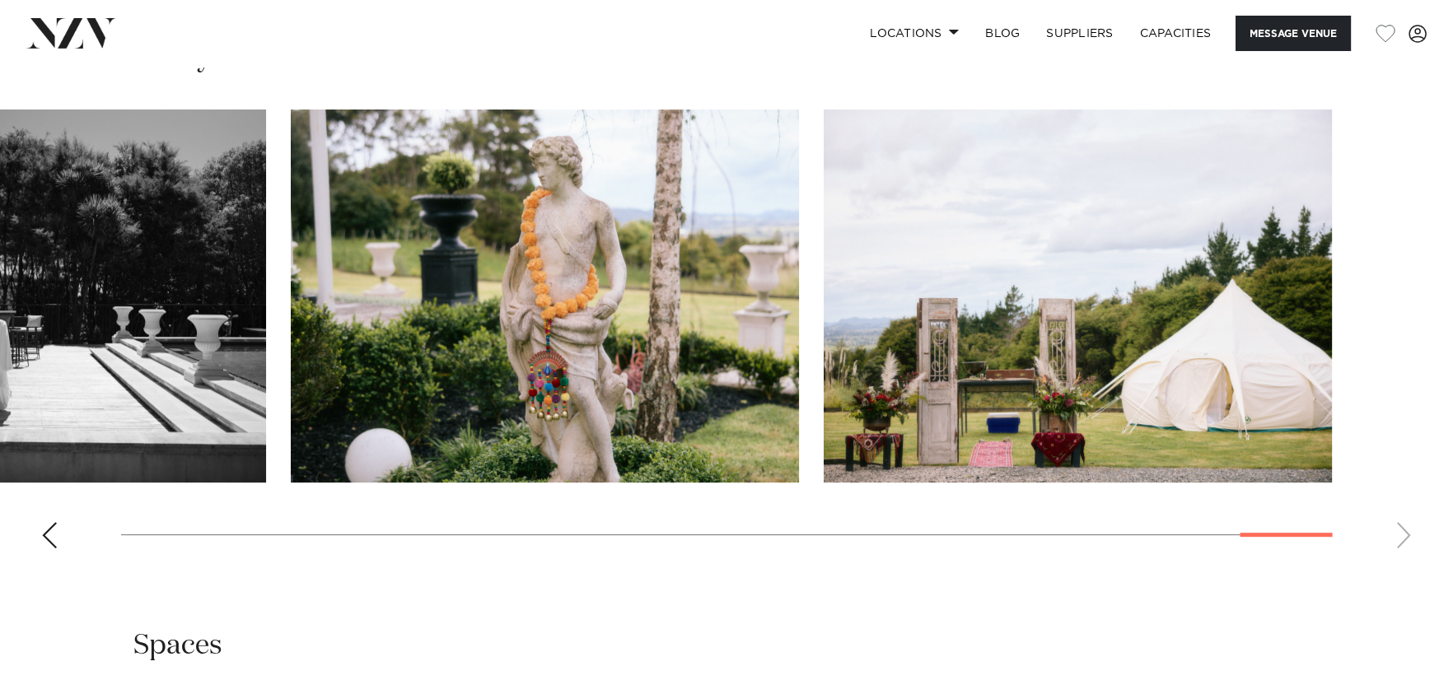
click at [1397, 529] on swiper-container at bounding box center [726, 336] width 1453 height 452
click at [1400, 534] on swiper-container at bounding box center [726, 336] width 1453 height 452
click at [1072, 31] on link "SUPPLIERS" at bounding box center [1079, 33] width 93 height 35
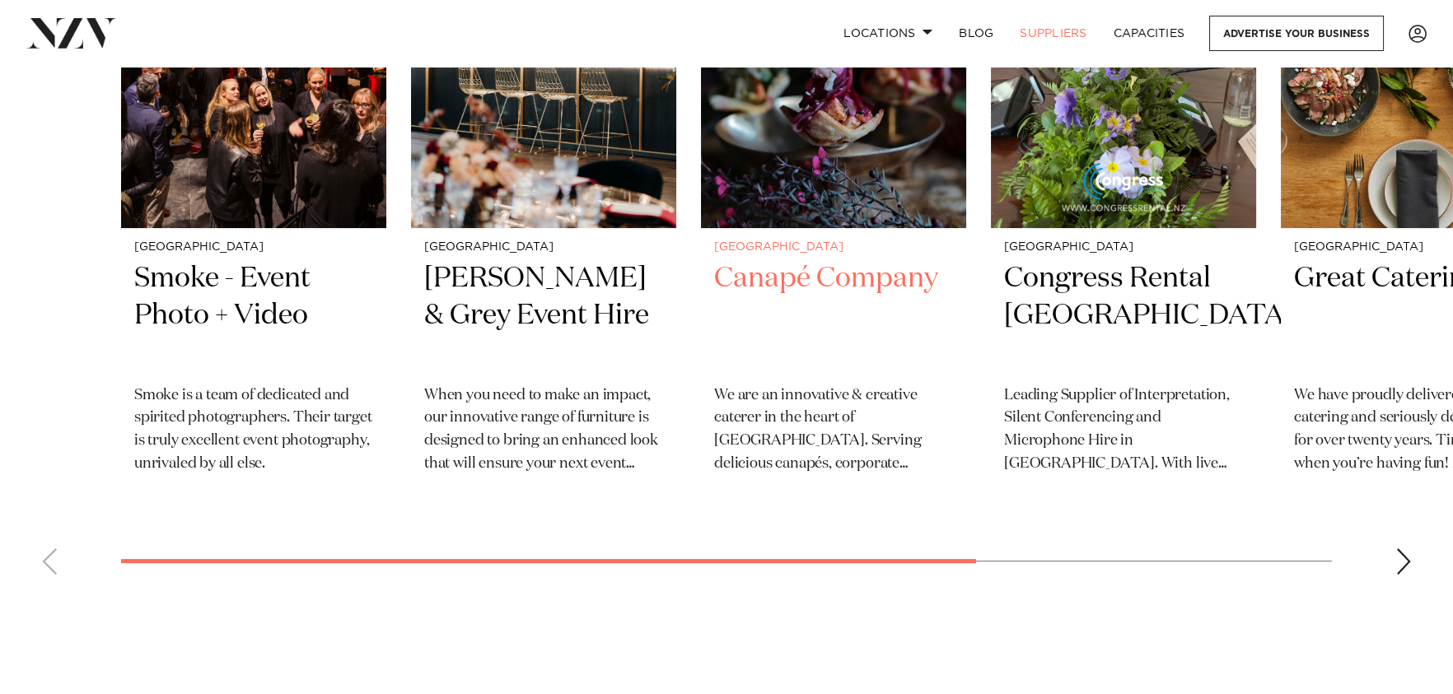
scroll to position [658, 0]
